Goal: Check status: Check status

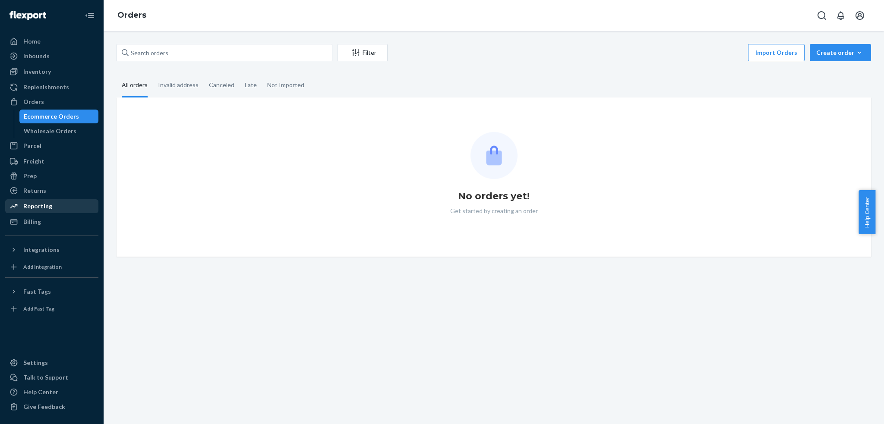
click at [31, 209] on div "Reporting" at bounding box center [37, 206] width 29 height 9
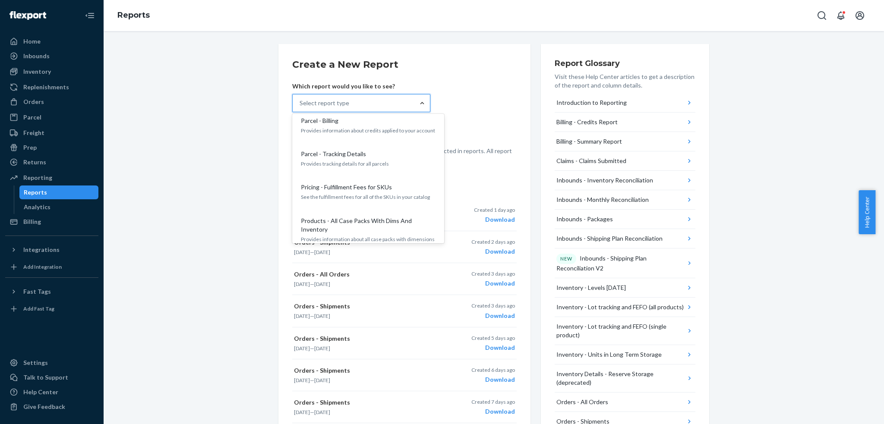
scroll to position [460, 0]
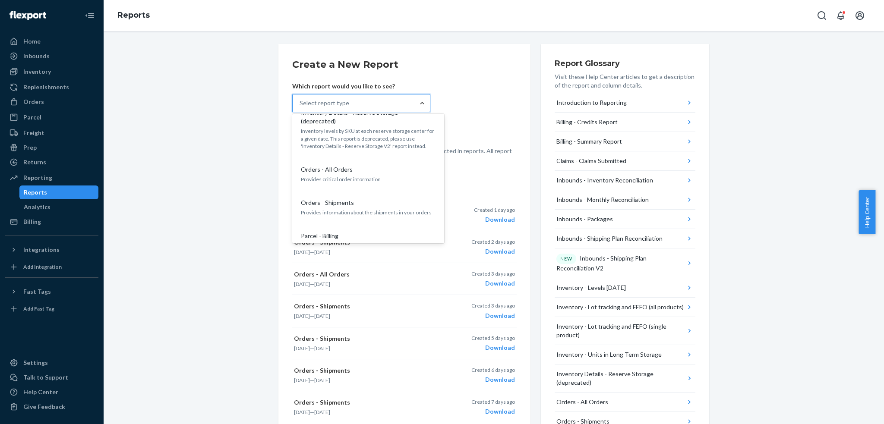
click at [351, 209] on p "Provides information about the shipments in your orders" at bounding box center [368, 212] width 135 height 7
click at [300, 107] on input "option Orders - Shipments focused, 15 of 27. 27 results available. Use Up and D…" at bounding box center [300, 103] width 1 height 9
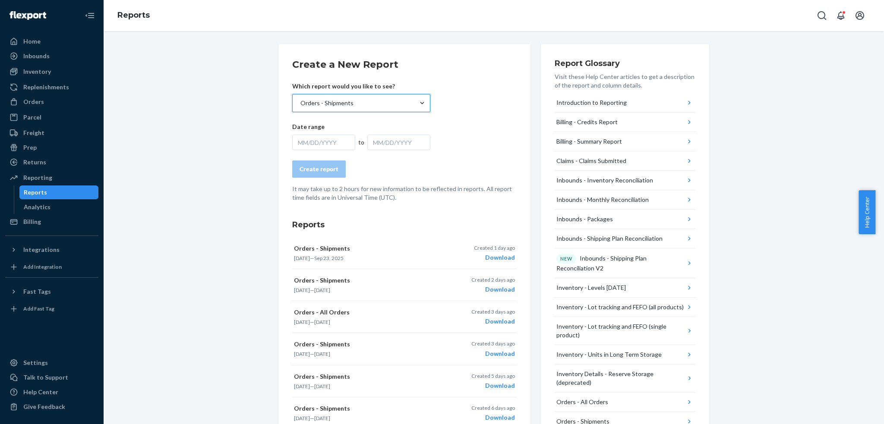
click at [322, 144] on div "MM/DD/YYYY" at bounding box center [323, 143] width 63 height 16
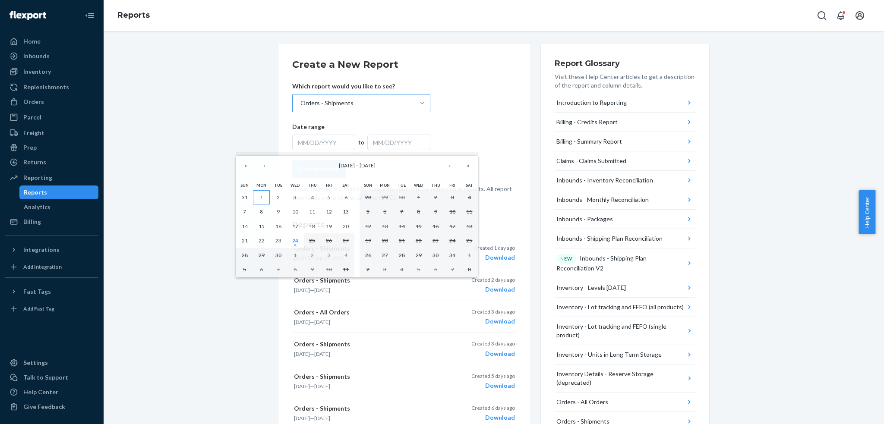
click at [257, 194] on button "1" at bounding box center [261, 197] width 17 height 15
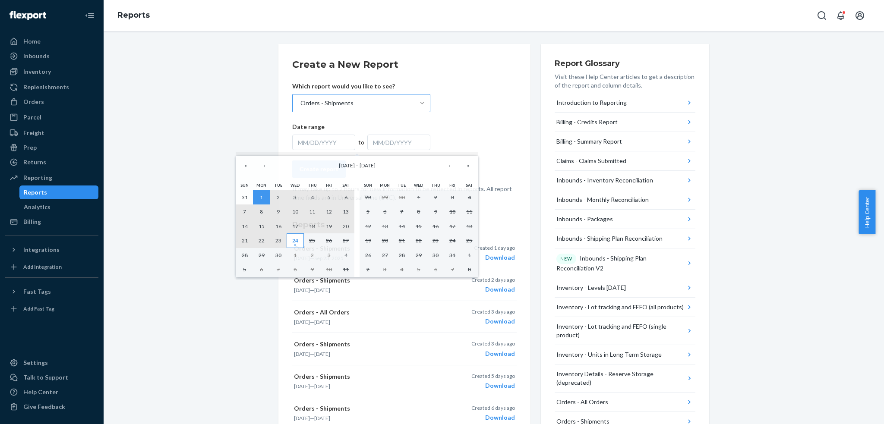
click at [295, 241] on abbr "24" at bounding box center [295, 240] width 6 height 6
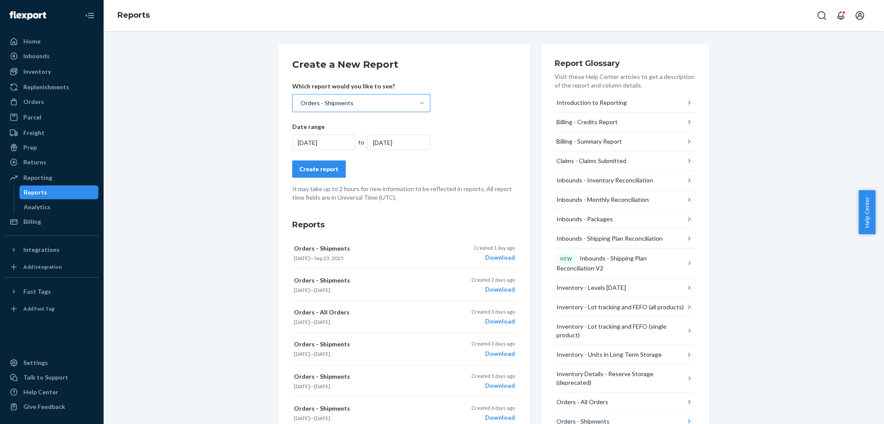
click at [312, 171] on div "Create report" at bounding box center [319, 169] width 39 height 9
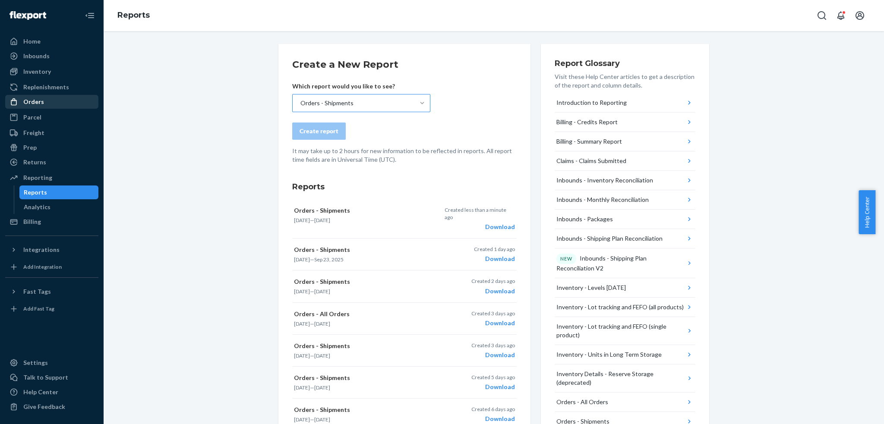
click at [34, 101] on div "Orders" at bounding box center [33, 102] width 21 height 9
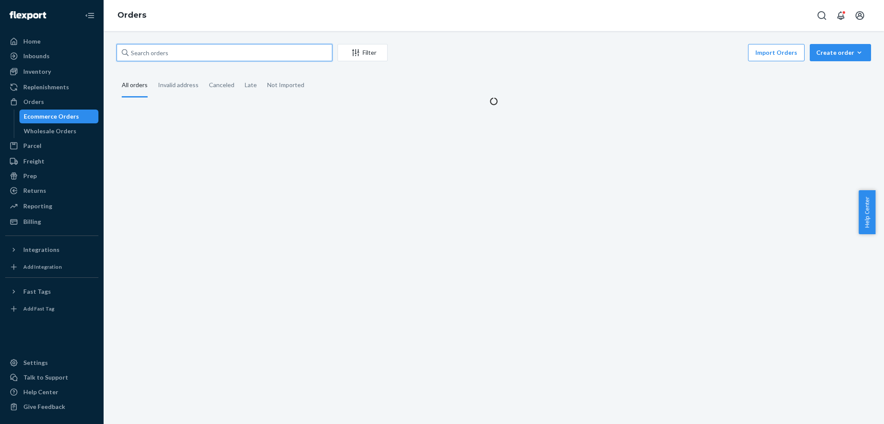
click at [233, 58] on input "text" at bounding box center [225, 52] width 216 height 17
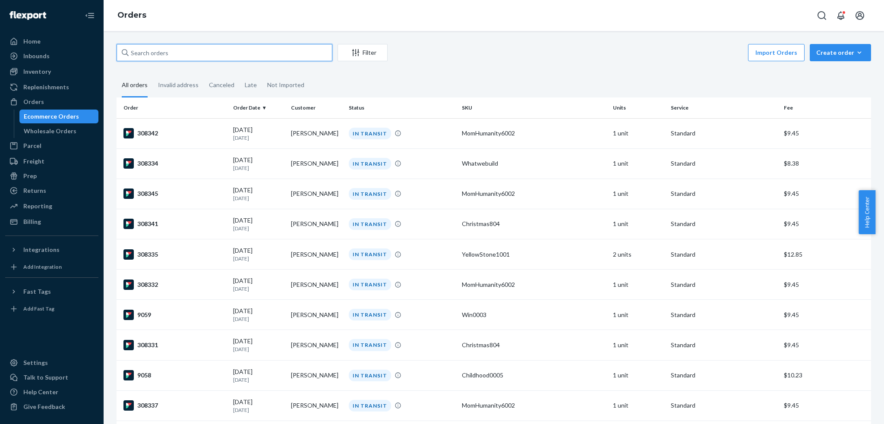
click at [221, 47] on input "text" at bounding box center [225, 52] width 216 height 17
paste input "577110073497456745"
type input "577110073497456745"
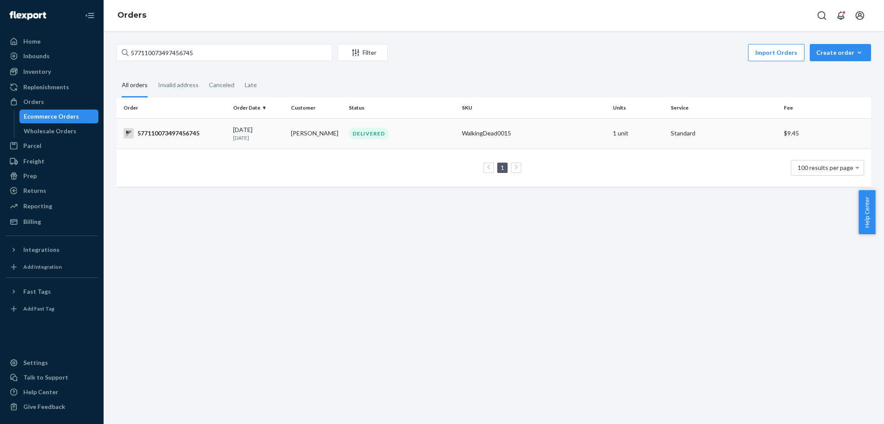
click at [210, 137] on div "577110073497456745" at bounding box center [174, 133] width 103 height 10
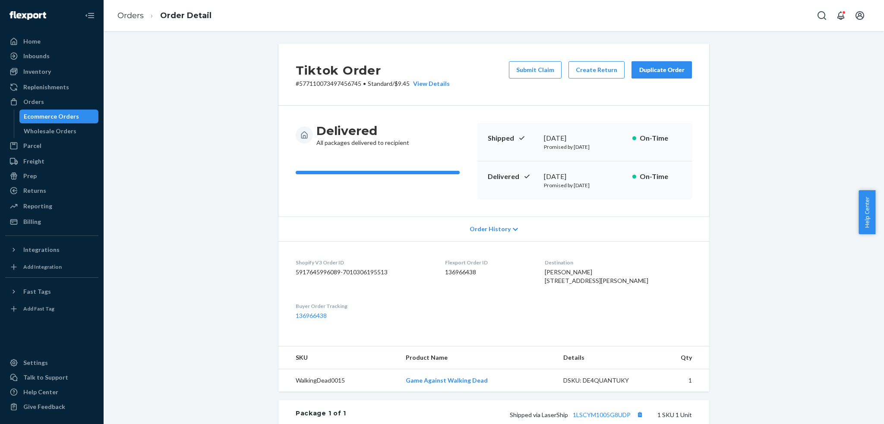
drag, startPoint x: 573, startPoint y: 282, endPoint x: 596, endPoint y: 284, distance: 22.6
click at [620, 284] on span "[PERSON_NAME] [STREET_ADDRESS][PERSON_NAME]" at bounding box center [597, 277] width 104 height 16
click at [582, 283] on span "[PERSON_NAME] [STREET_ADDRESS][PERSON_NAME]" at bounding box center [597, 277] width 104 height 16
click at [572, 282] on span "[PERSON_NAME] [STREET_ADDRESS][PERSON_NAME]" at bounding box center [597, 277] width 104 height 16
drag, startPoint x: 569, startPoint y: 281, endPoint x: 651, endPoint y: 289, distance: 82.0
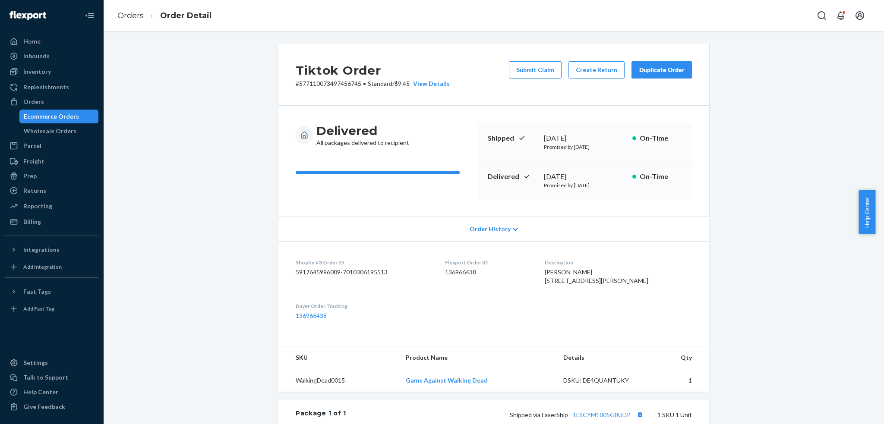
click at [651, 285] on div "[PERSON_NAME] [STREET_ADDRESS][PERSON_NAME]" at bounding box center [618, 276] width 147 height 17
click at [572, 273] on span "[PERSON_NAME] [STREET_ADDRESS][PERSON_NAME]" at bounding box center [597, 277] width 104 height 16
drag, startPoint x: 565, startPoint y: 277, endPoint x: 664, endPoint y: 288, distance: 99.4
click at [664, 288] on dl "Shopify V3 Order ID 5917645996089-7010306195513 Flexport Order ID 136966438 Des…" at bounding box center [493, 289] width 431 height 96
copy span "[STREET_ADDRESS][PERSON_NAME]"
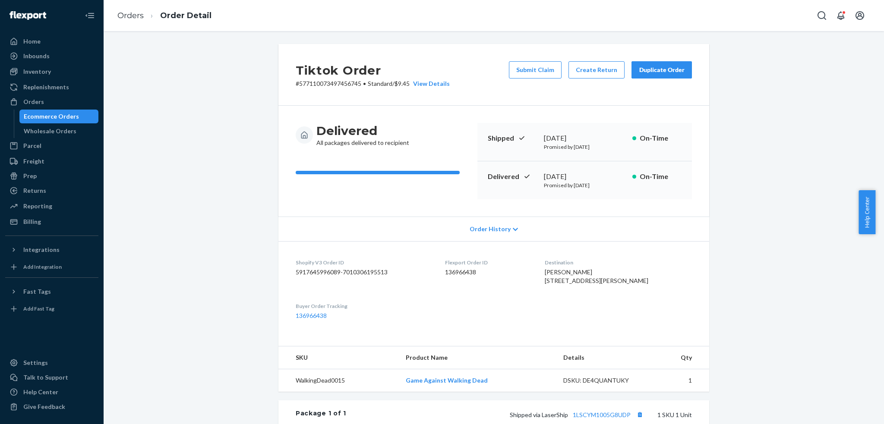
click at [501, 308] on dl "Shopify V3 Order ID 5917645996089-7010306195513 Flexport Order ID 136966438 Des…" at bounding box center [493, 289] width 431 height 96
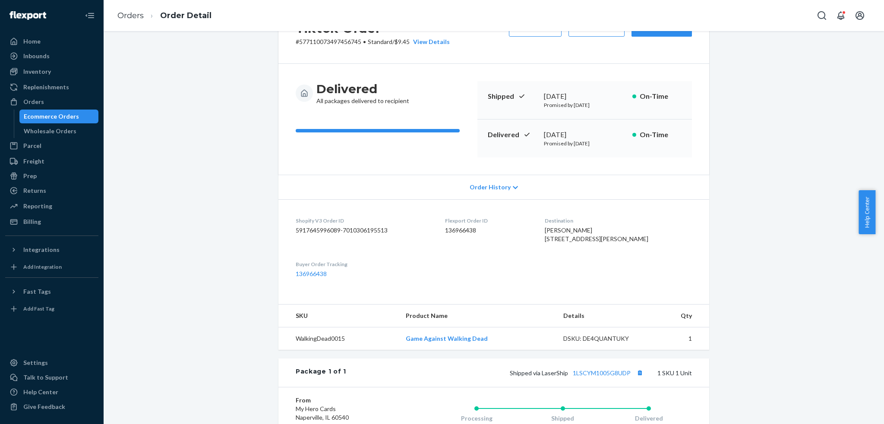
scroll to position [115, 0]
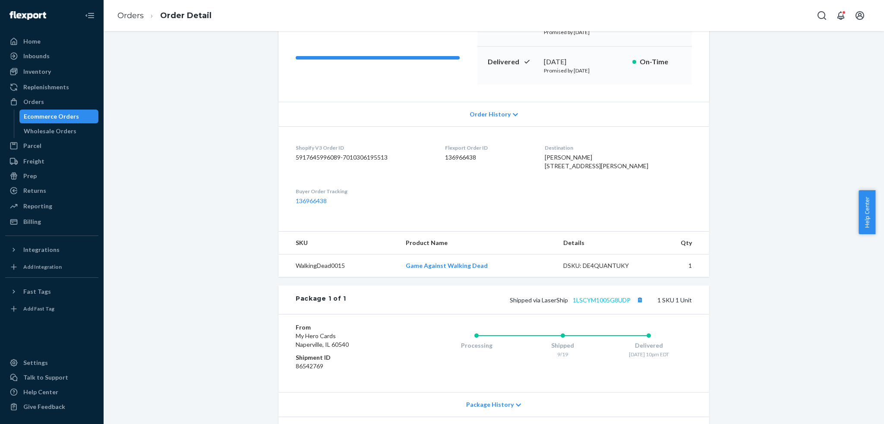
click at [591, 306] on div "Shipped via LaserShip 1LSCYM1005G8UDP 1 SKU 1 Unit" at bounding box center [519, 299] width 346 height 11
click at [591, 304] on link "1LSCYM1005G8UDP" at bounding box center [602, 300] width 58 height 7
click at [572, 167] on span "[PERSON_NAME] [STREET_ADDRESS][PERSON_NAME]" at bounding box center [597, 162] width 104 height 16
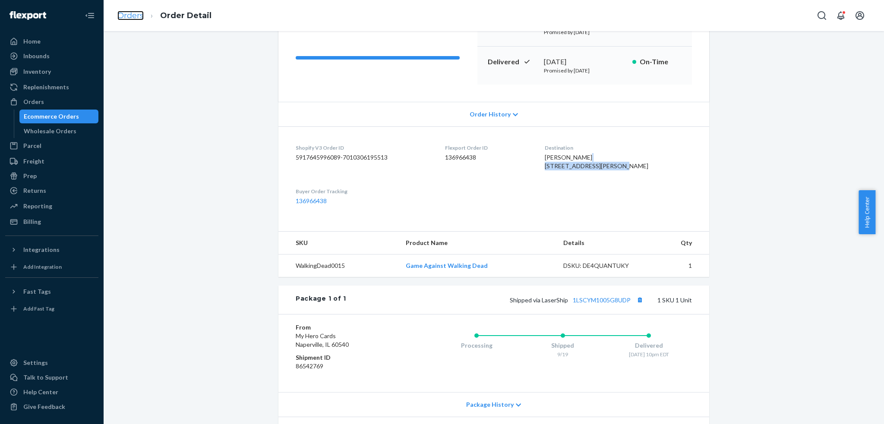
click at [130, 18] on link "Orders" at bounding box center [130, 15] width 26 height 9
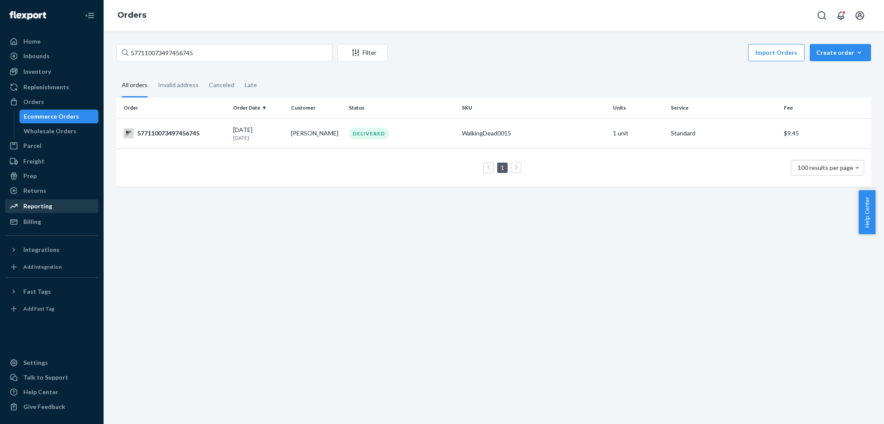
click at [37, 206] on div "Reporting" at bounding box center [37, 206] width 29 height 9
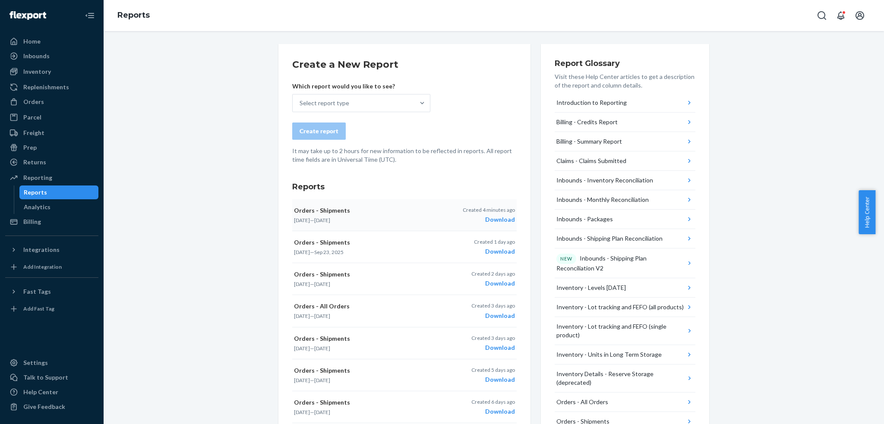
click at [496, 218] on div "Download" at bounding box center [489, 219] width 52 height 9
